Goal: Task Accomplishment & Management: Complete application form

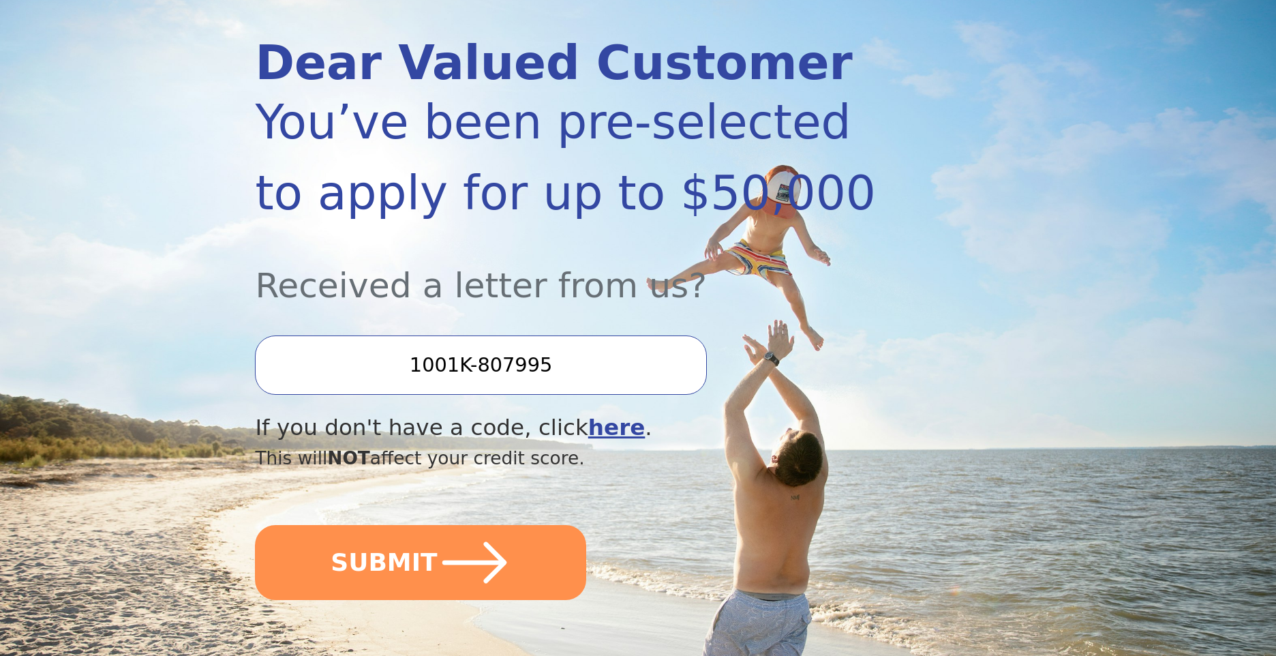
scroll to position [160, 0]
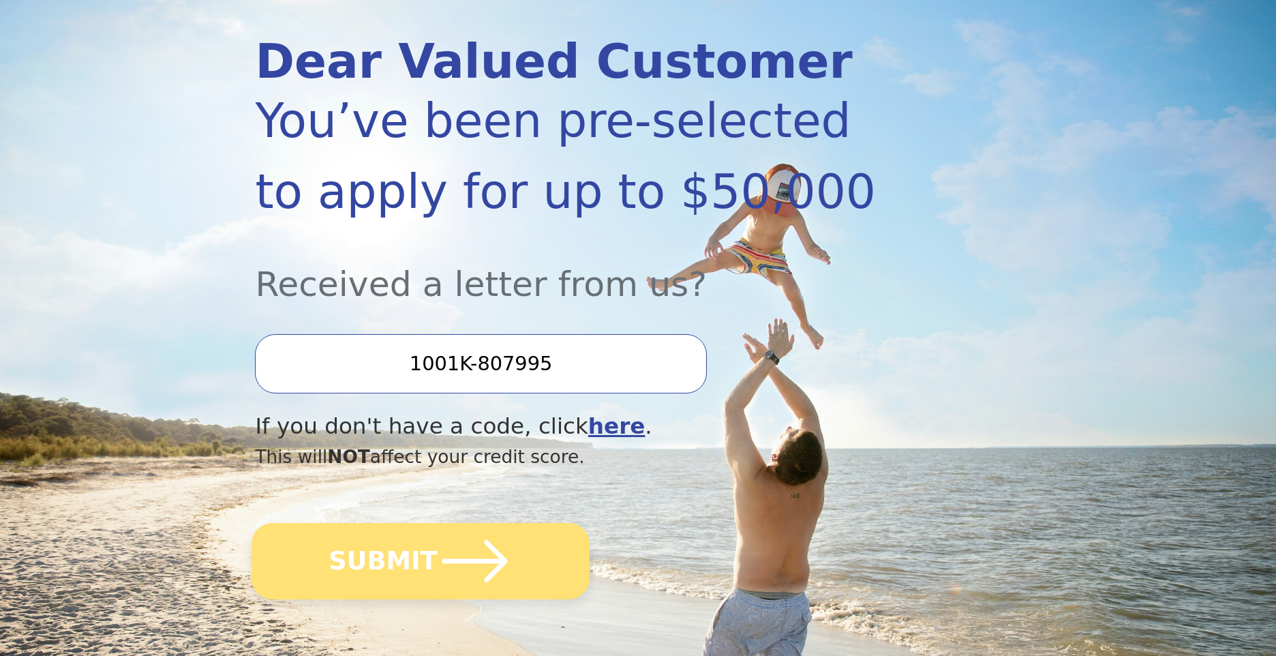
click at [446, 551] on icon "submit" at bounding box center [474, 560] width 75 height 75
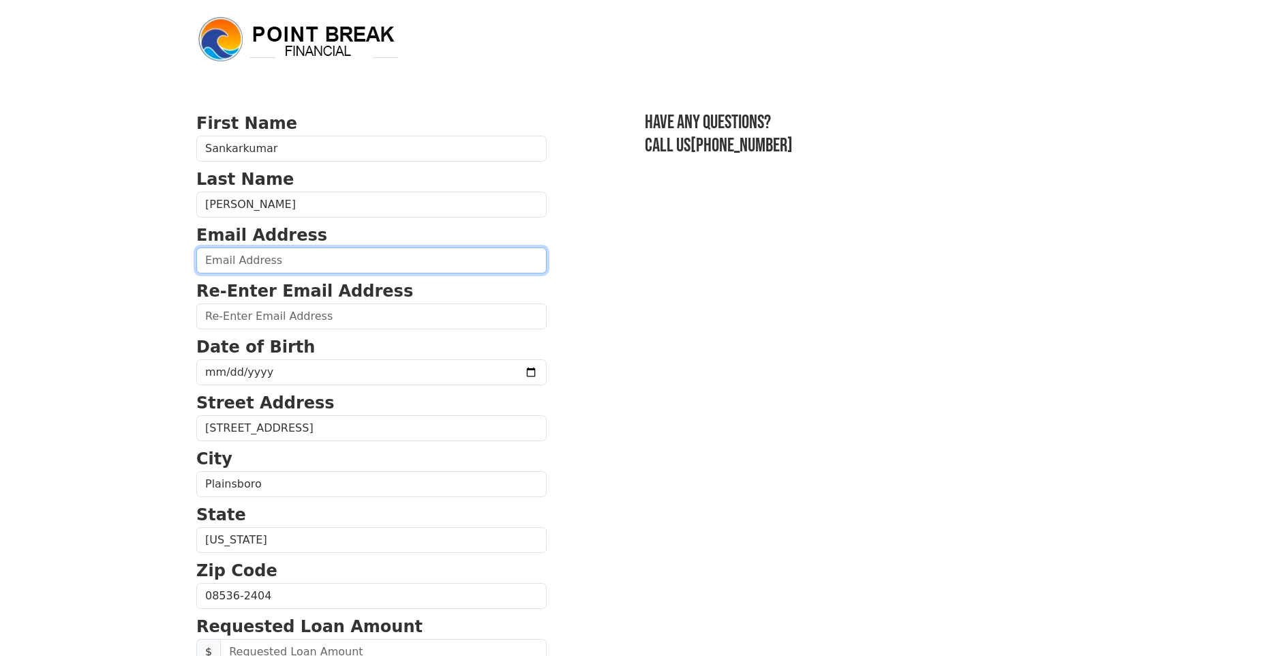
click at [287, 267] on input "email" at bounding box center [371, 260] width 350 height 26
type input "[EMAIL_ADDRESS][DOMAIN_NAME]"
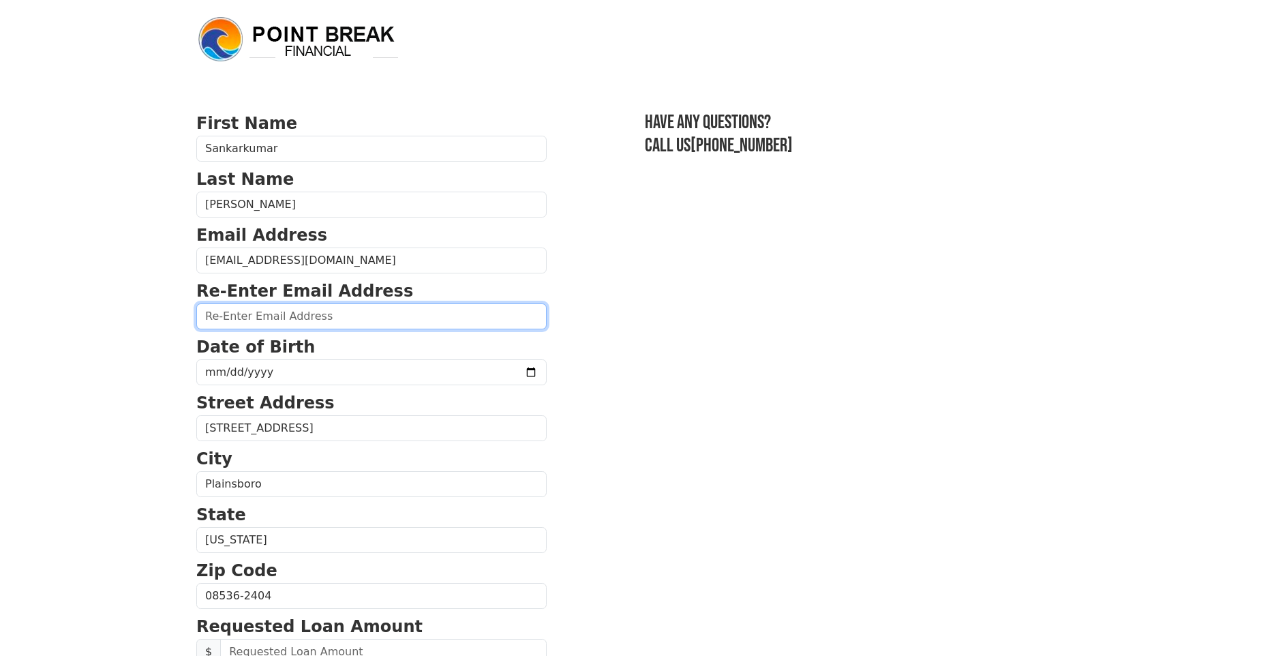
click at [279, 321] on input "email" at bounding box center [371, 316] width 350 height 26
click at [281, 319] on input "email" at bounding box center [371, 316] width 350 height 26
type input "[EMAIL_ADDRESS][DOMAIN_NAME]"
click at [316, 386] on form "First Name [PERSON_NAME] Last Name [PERSON_NAME] Email Address [EMAIL_ADDRESS][…" at bounding box center [371, 597] width 350 height 972
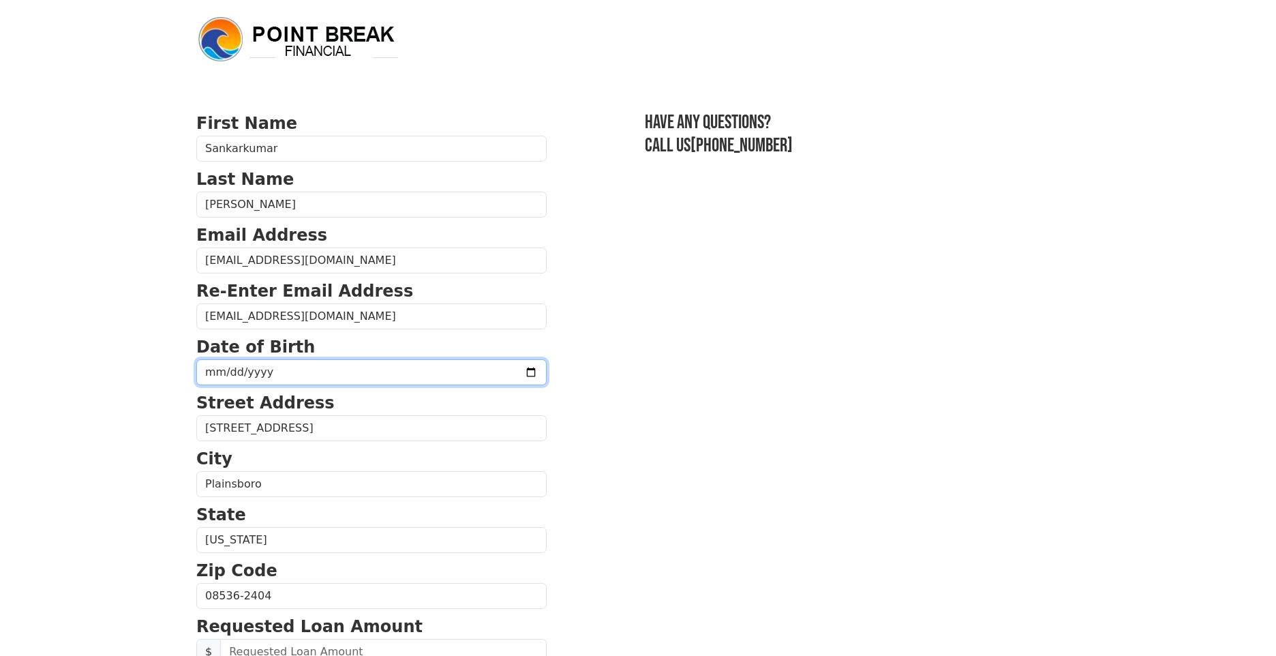
click at [314, 373] on input "date" at bounding box center [371, 372] width 350 height 26
type input "[DATE]"
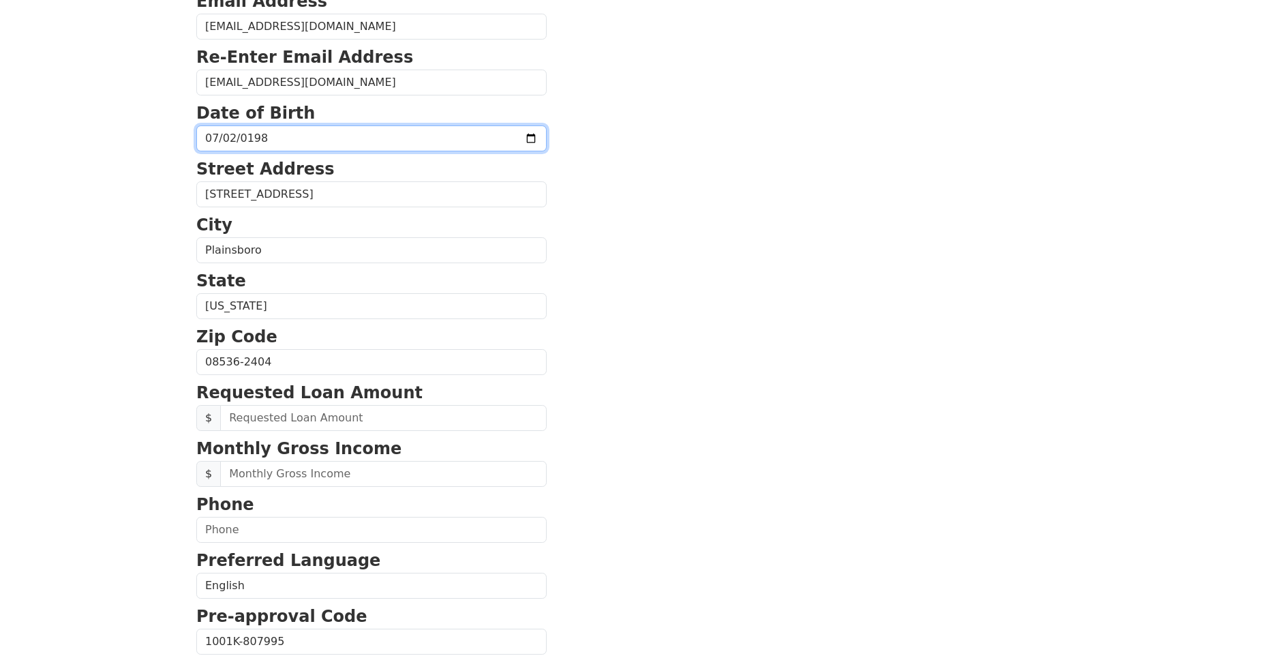
scroll to position [318, 0]
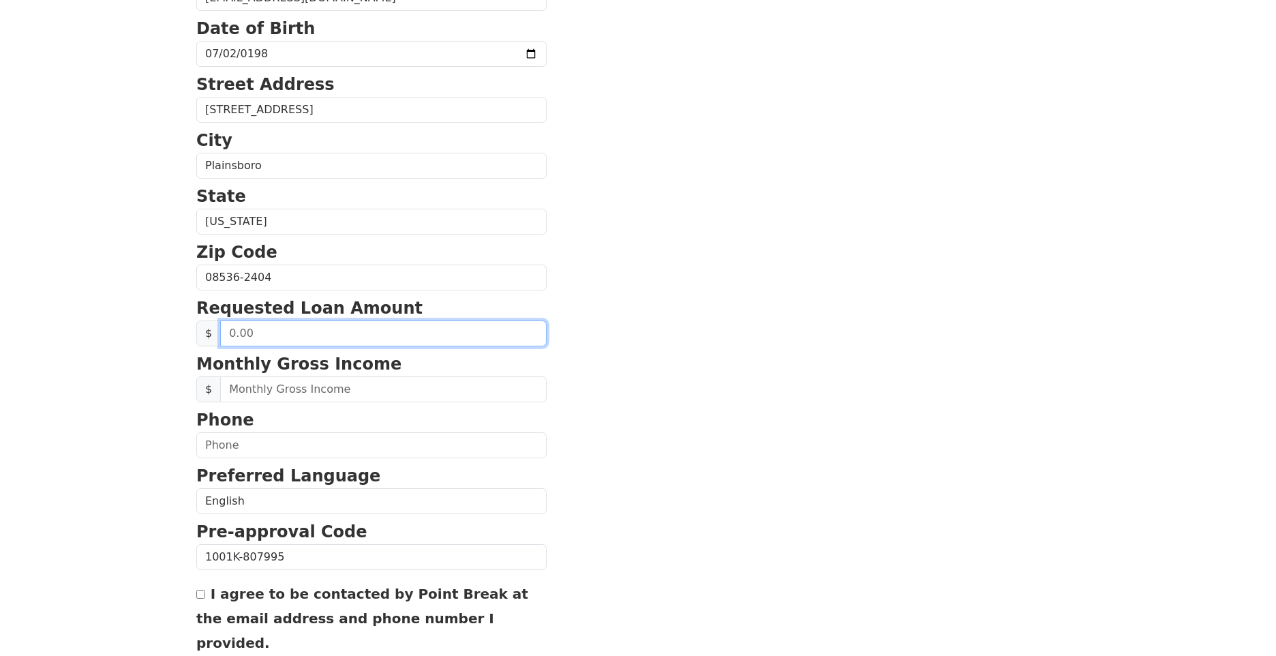
click at [303, 343] on input "text" at bounding box center [383, 333] width 326 height 26
type input "45,000.00"
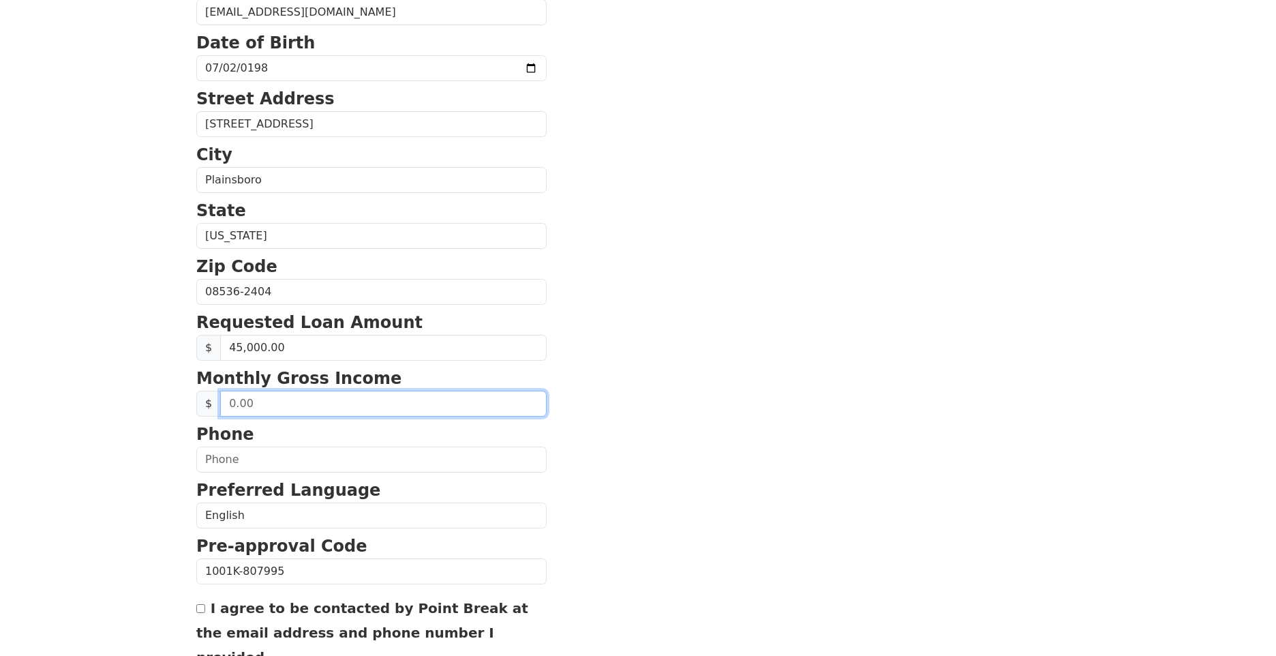
scroll to position [305, 0]
click at [311, 403] on input "text" at bounding box center [383, 402] width 326 height 26
type input "9,600.00"
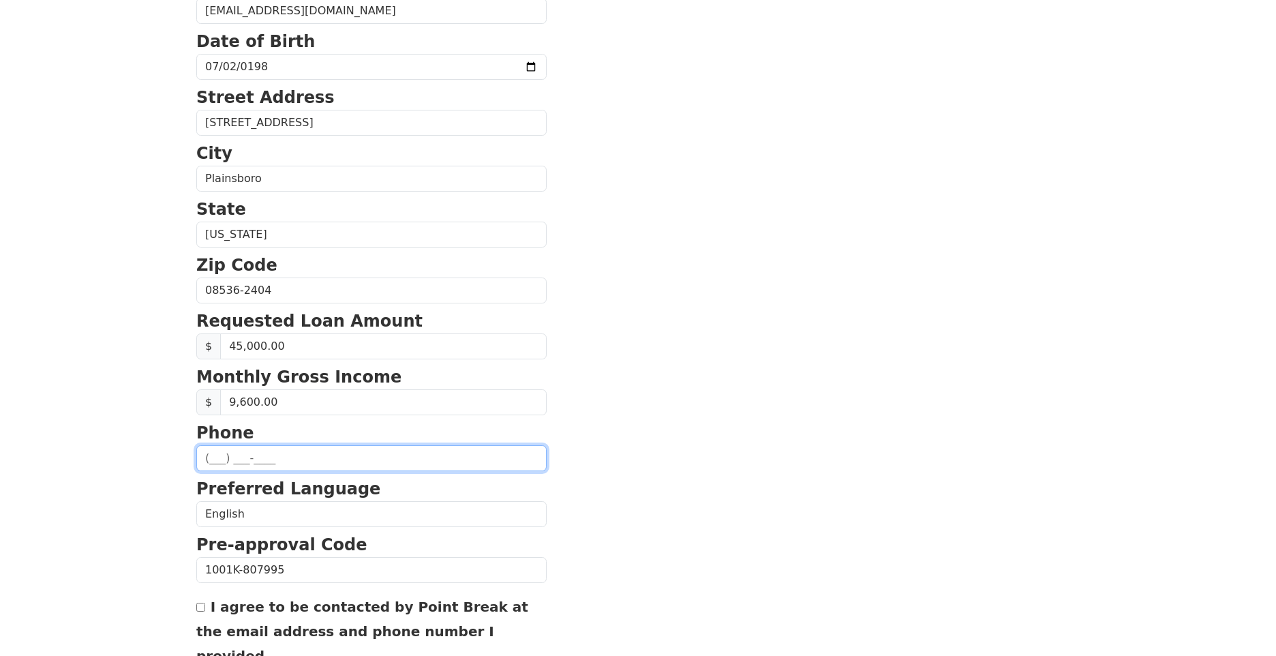
click at [316, 452] on input "text" at bounding box center [371, 458] width 350 height 26
type input "[PHONE_NUMBER]"
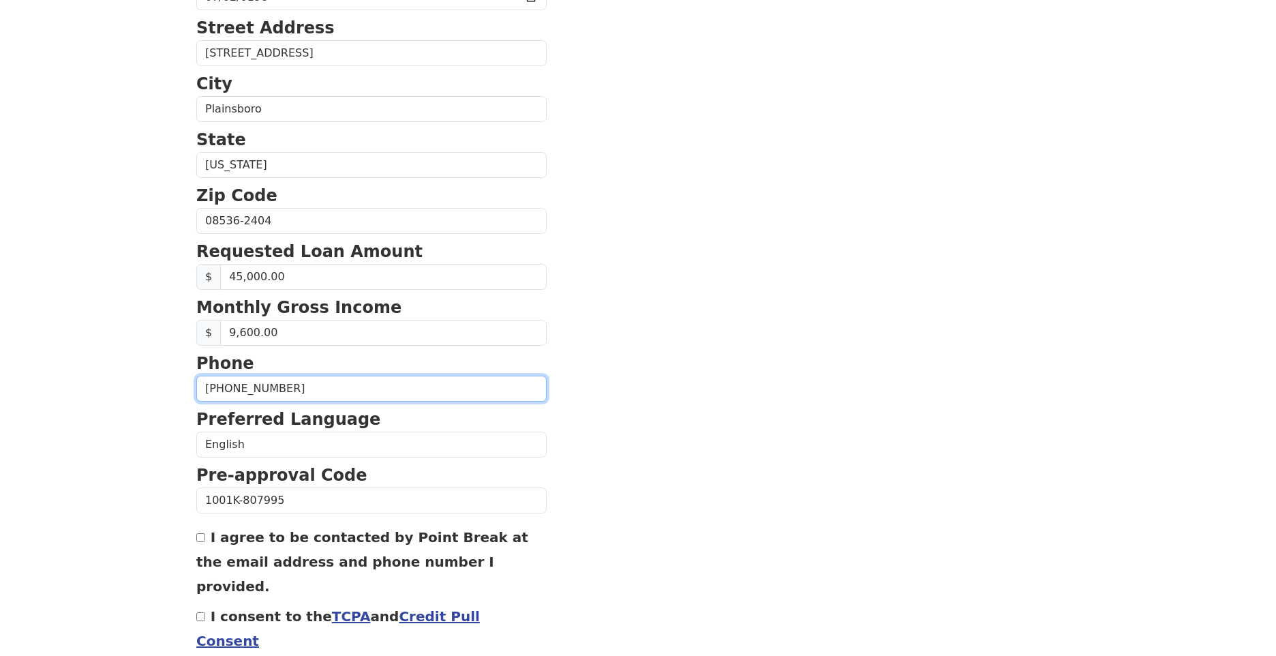
scroll to position [429, 0]
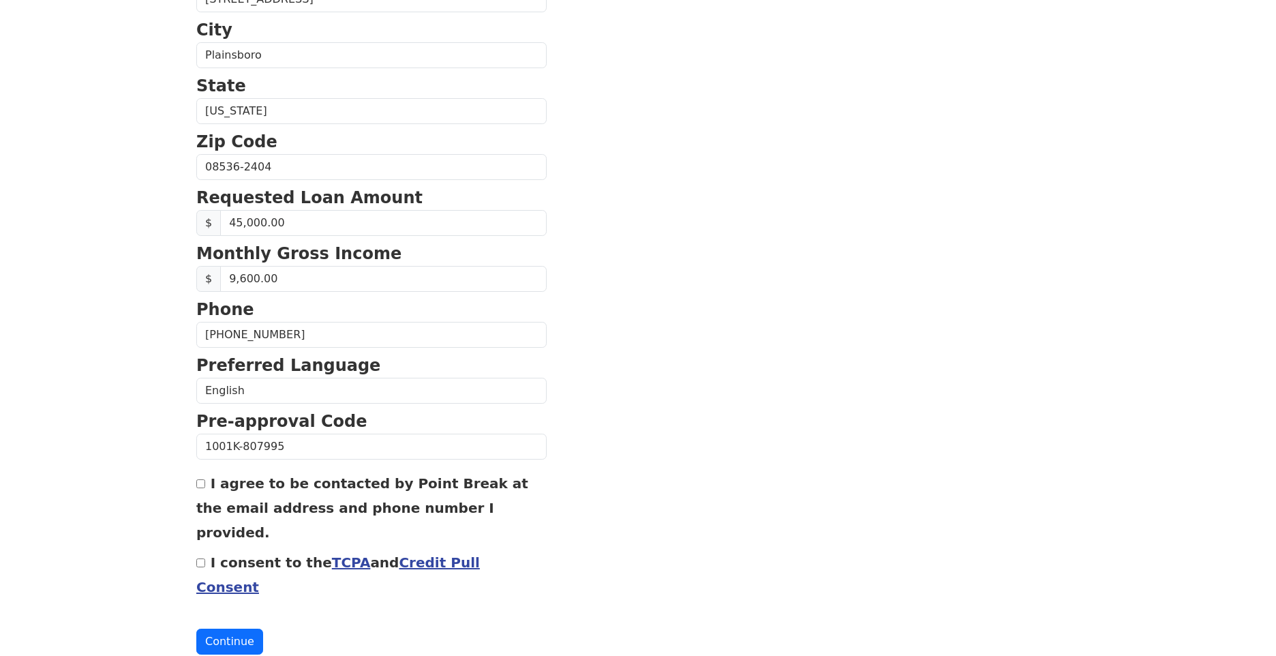
click at [200, 479] on input "I agree to be contacted by Point Break at the email address and phone number I …" at bounding box center [200, 483] width 9 height 9
checkbox input "true"
click at [201, 558] on input "I consent to the TCPA and Credit Pull Consent" at bounding box center [200, 562] width 9 height 9
checkbox input "true"
click at [234, 628] on button "Continue" at bounding box center [229, 641] width 67 height 26
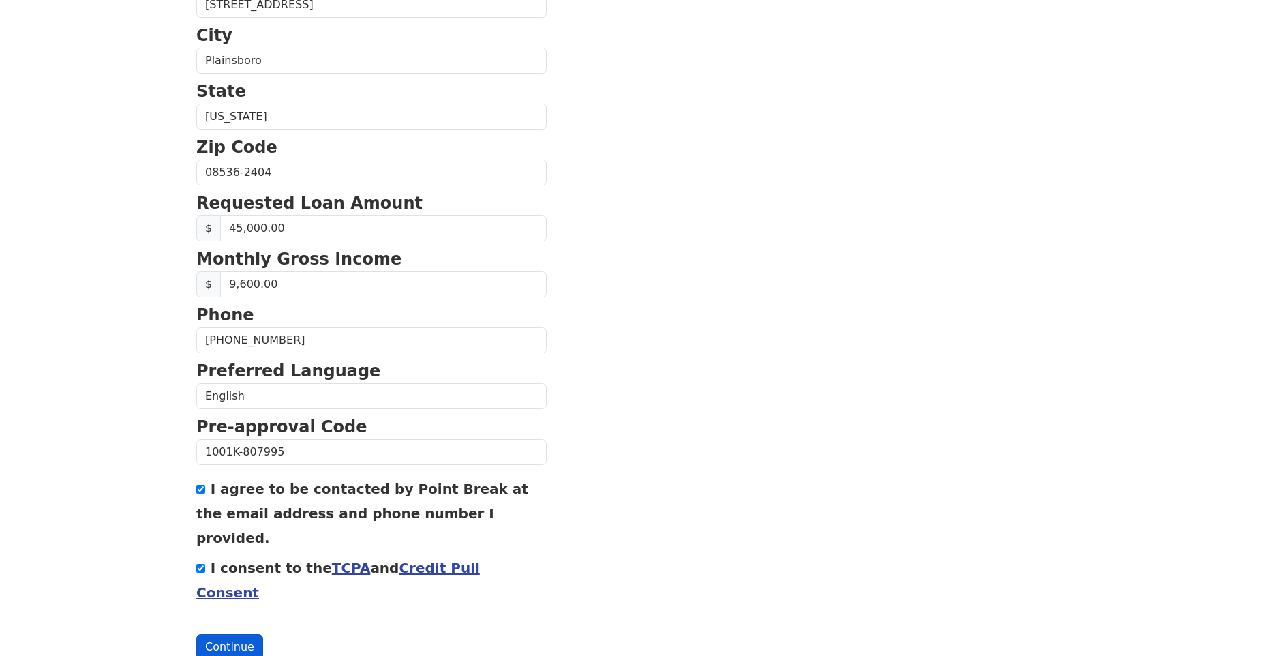
scroll to position [417, 0]
